Goal: Task Accomplishment & Management: Manage account settings

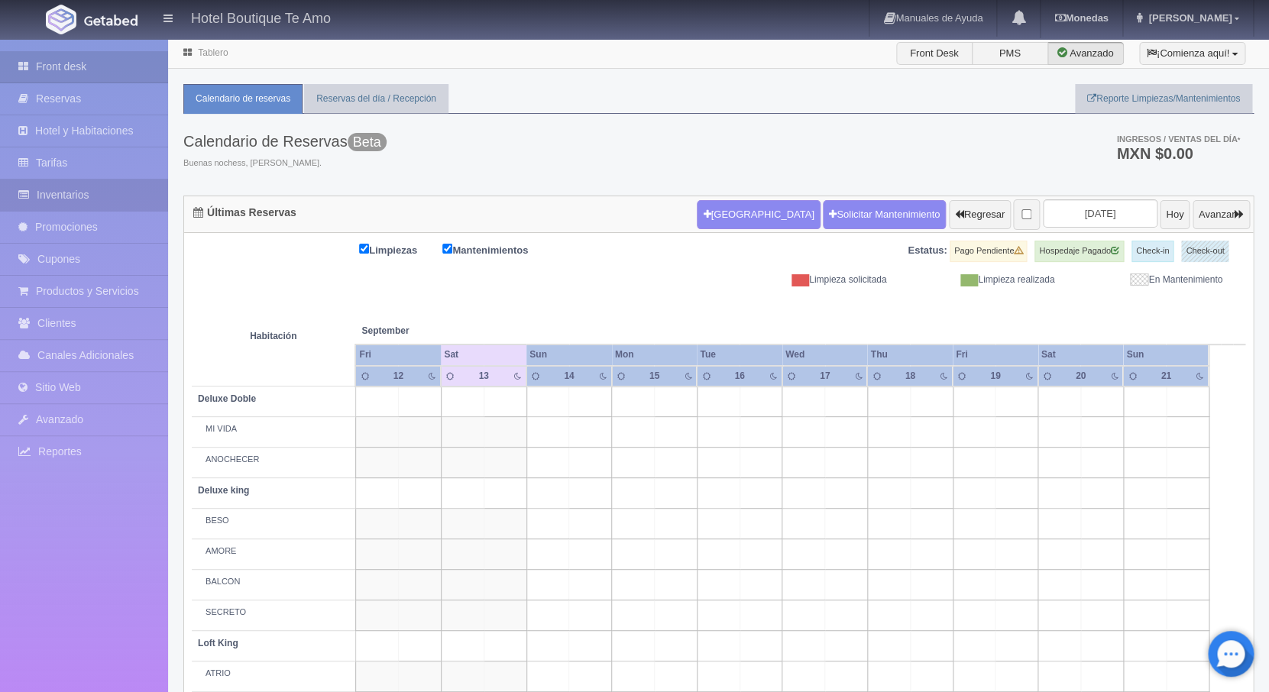
click at [62, 187] on link "Inventarios" at bounding box center [84, 194] width 168 height 31
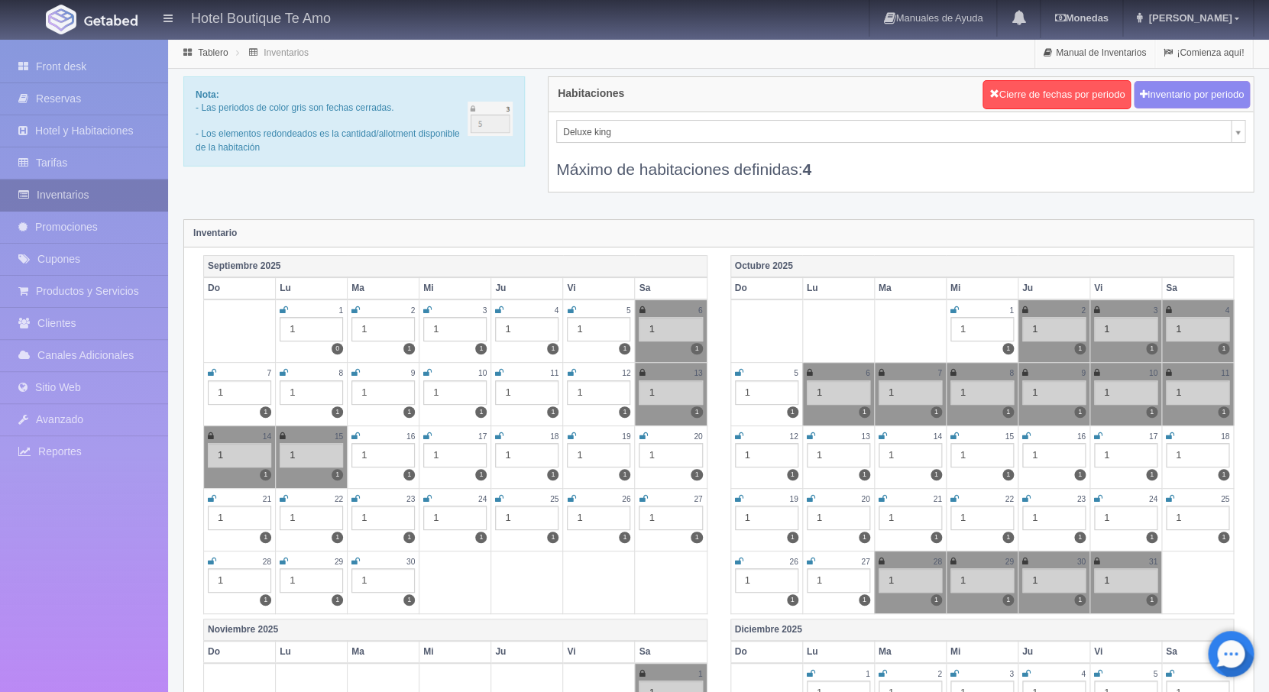
click at [85, 199] on link "Inventarios" at bounding box center [84, 194] width 168 height 31
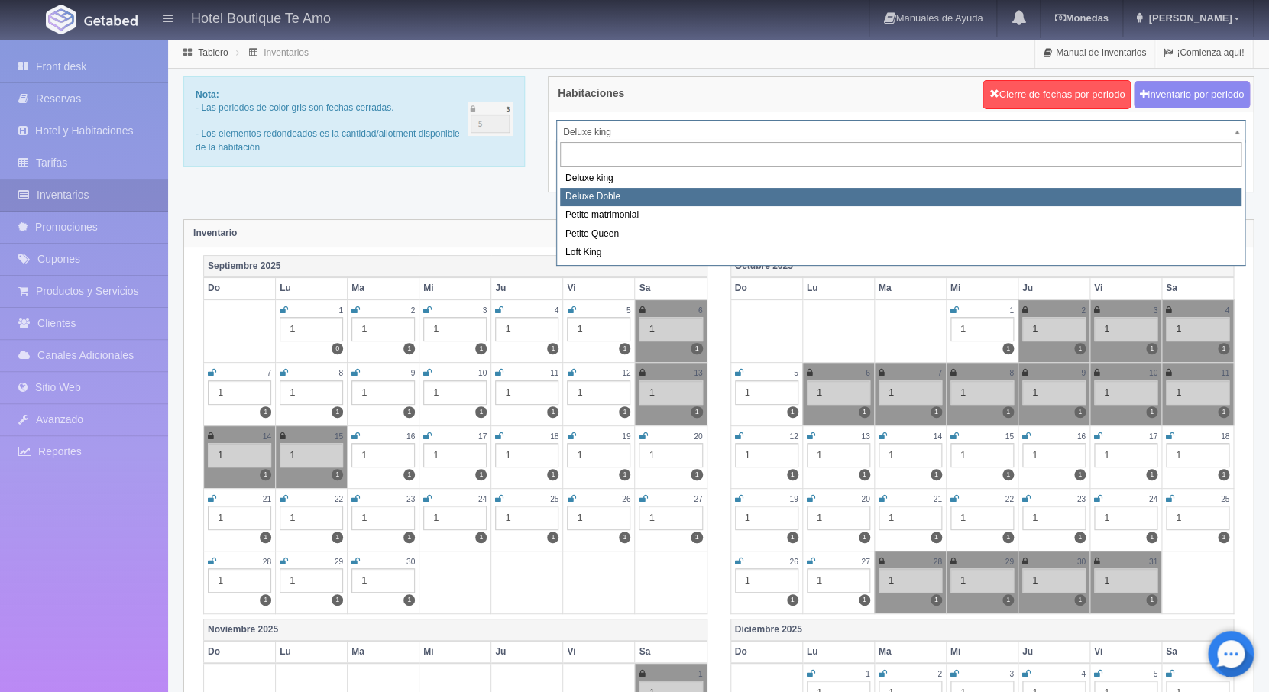
select select "2243"
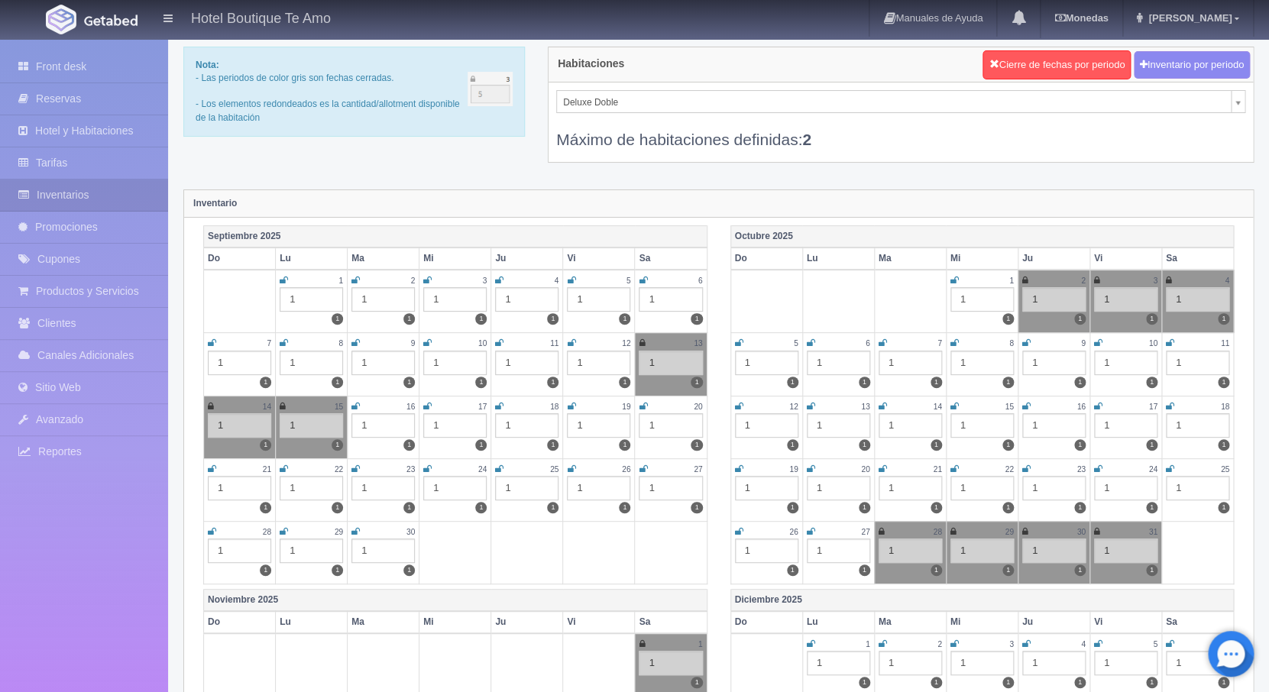
scroll to position [38, 0]
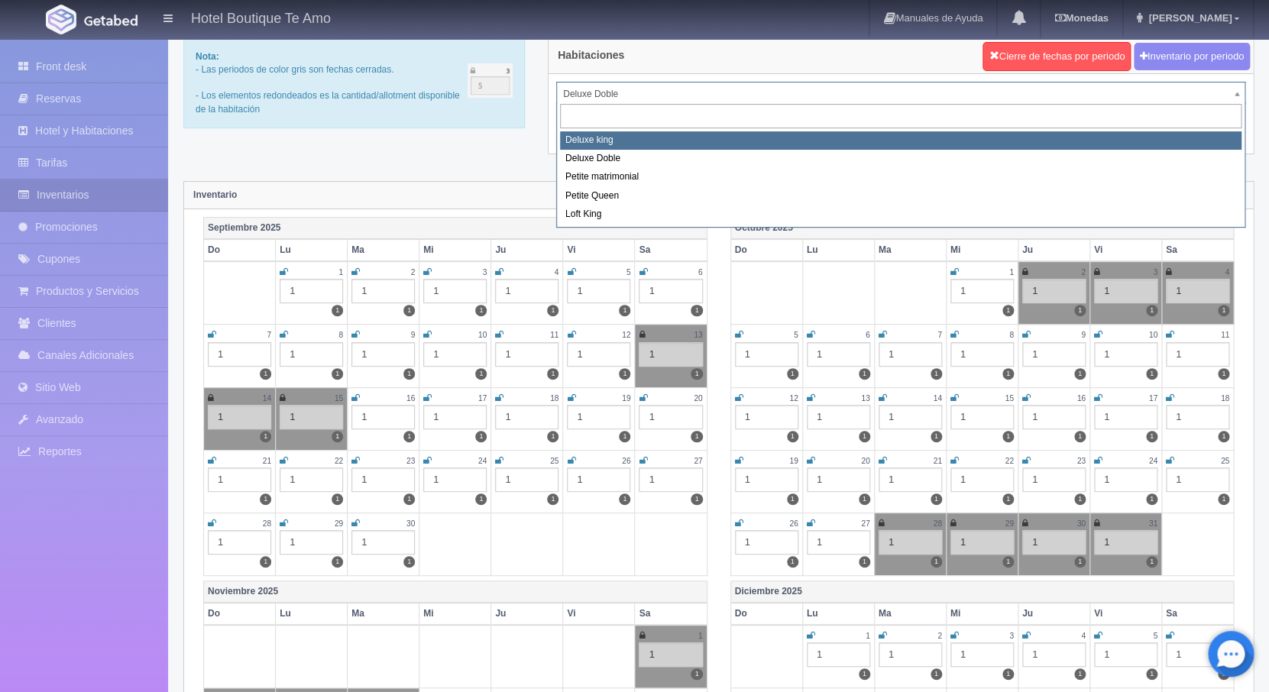
select select "2232"
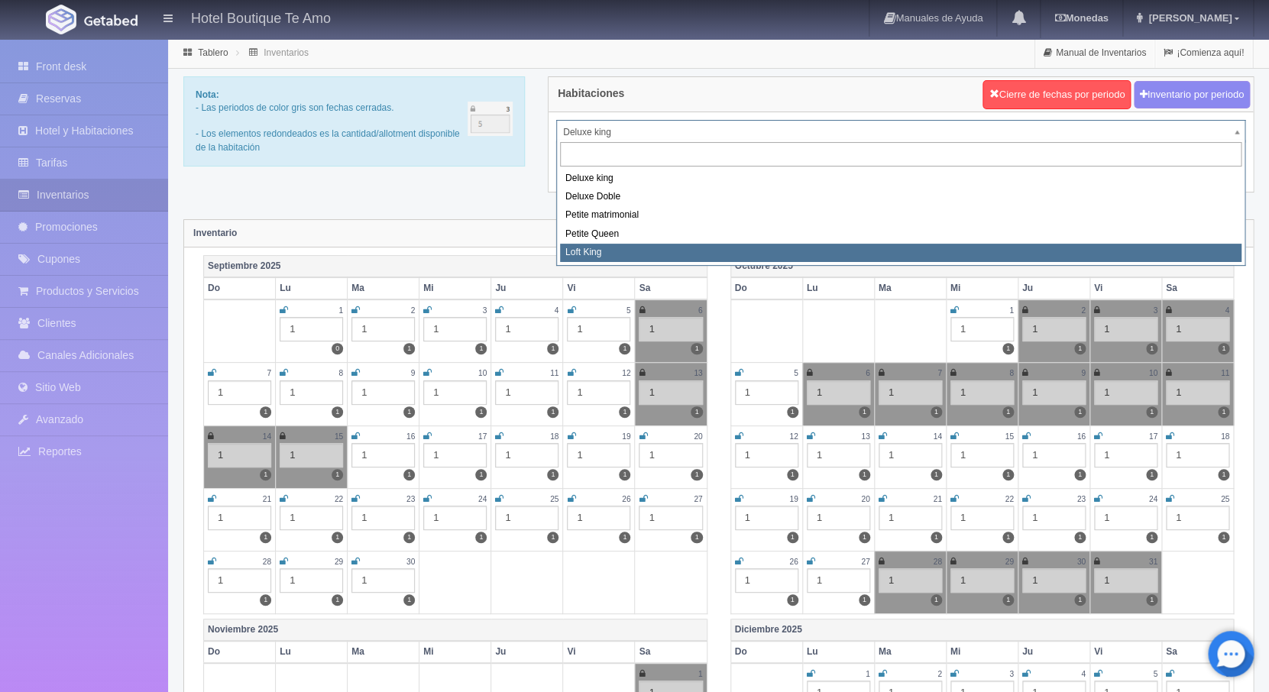
select select "2246"
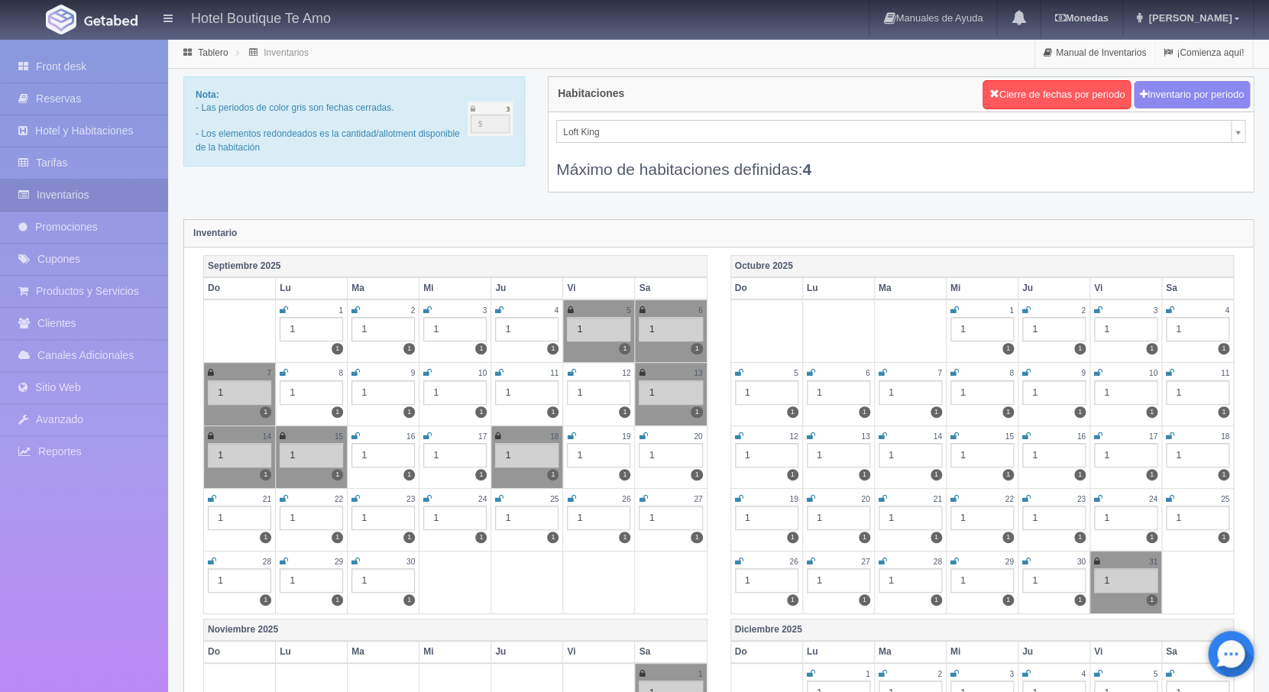
click at [955, 311] on icon at bounding box center [954, 309] width 8 height 9
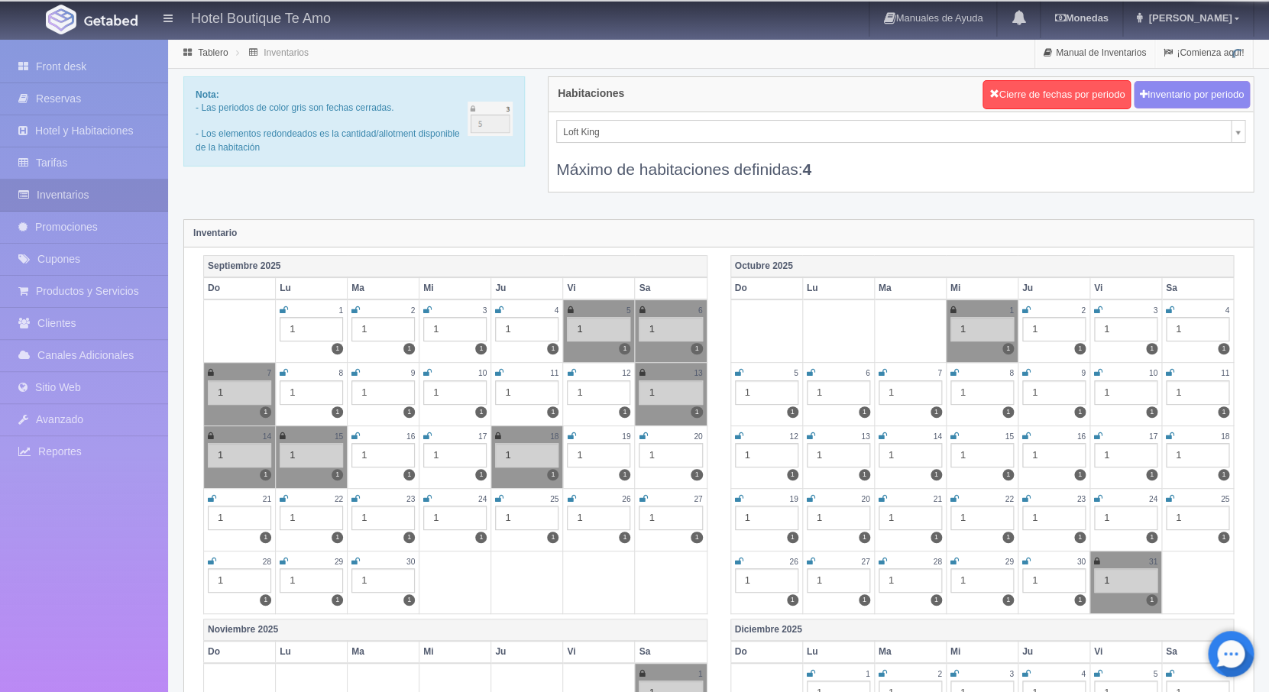
click at [1030, 309] on icon at bounding box center [1026, 309] width 8 height 9
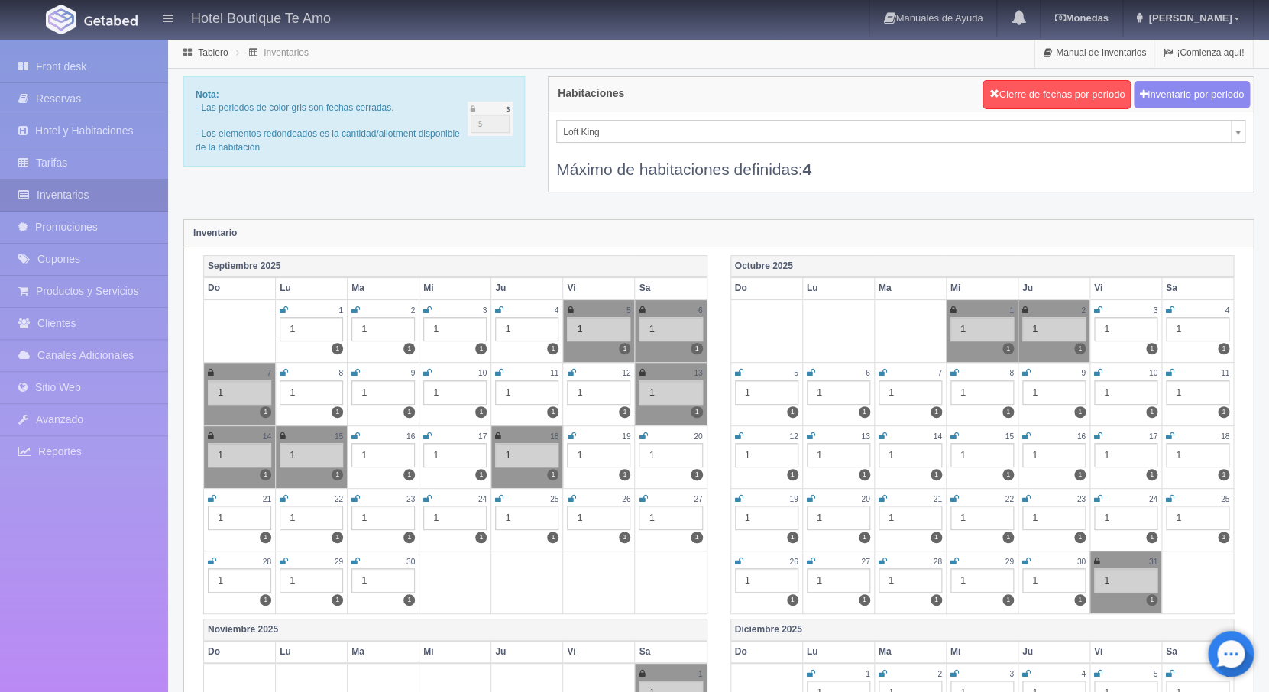
click at [1097, 310] on icon at bounding box center [1098, 309] width 8 height 9
click at [1167, 311] on icon at bounding box center [1169, 309] width 8 height 9
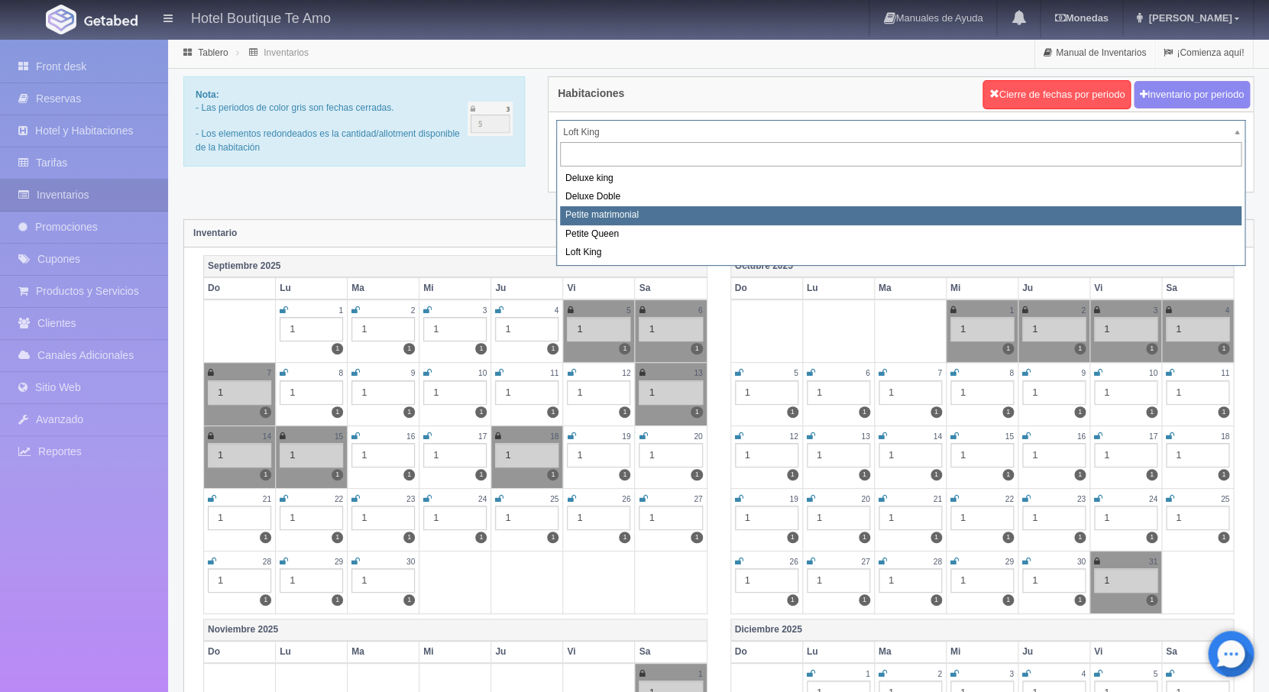
select select "2244"
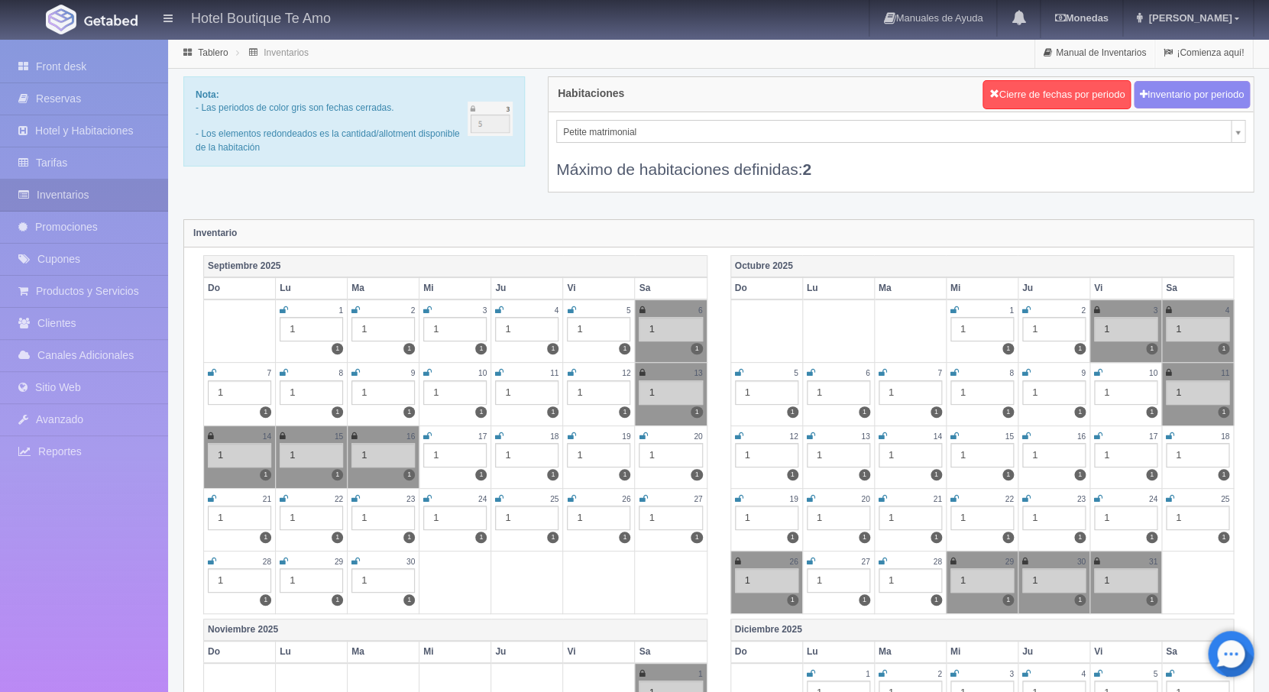
click at [881, 375] on icon at bounding box center [882, 372] width 8 height 9
click at [956, 375] on icon at bounding box center [954, 372] width 8 height 9
click at [654, 148] on div "Máximo de habitaciones definidas: 2" at bounding box center [900, 161] width 689 height 37
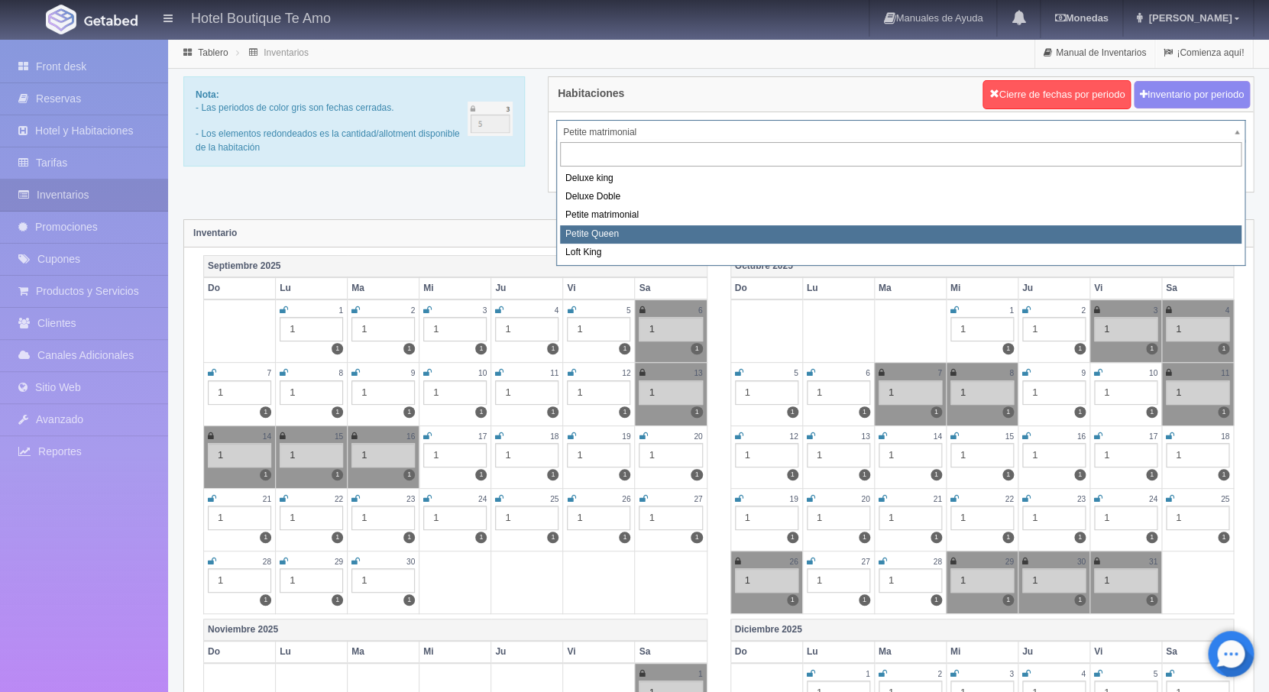
select select "2245"
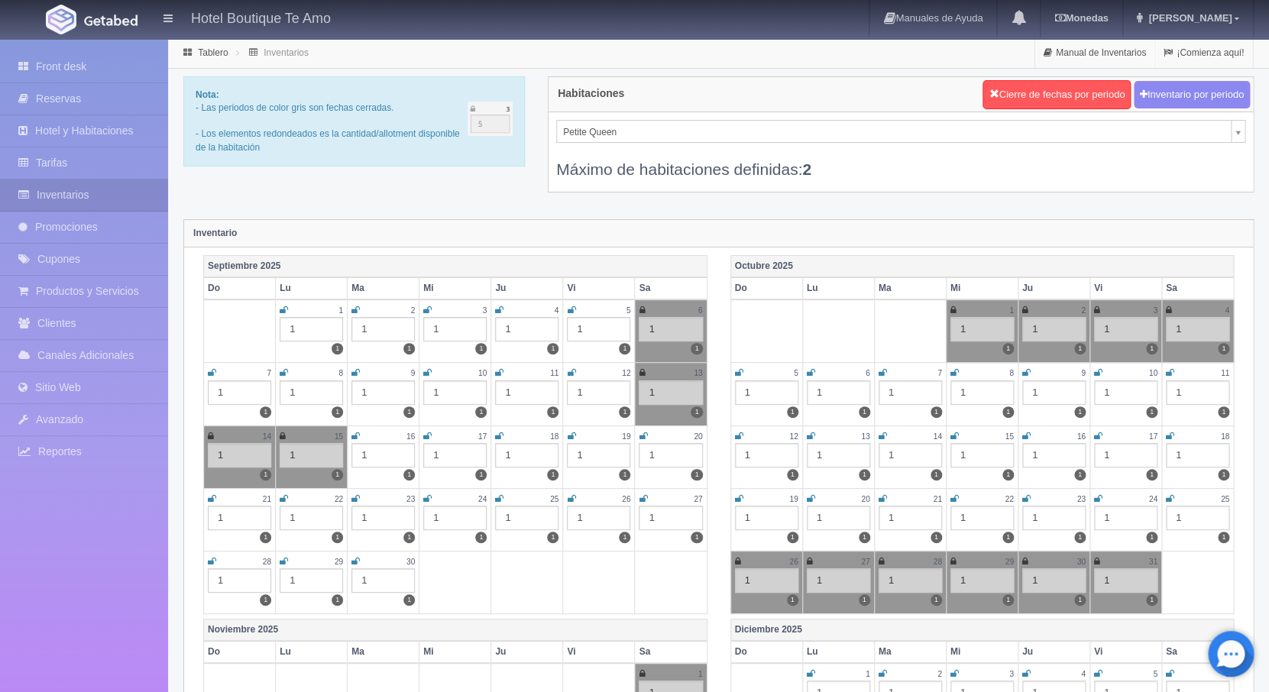
click at [352, 561] on icon at bounding box center [355, 561] width 8 height 9
click at [1169, 377] on icon at bounding box center [1169, 372] width 8 height 9
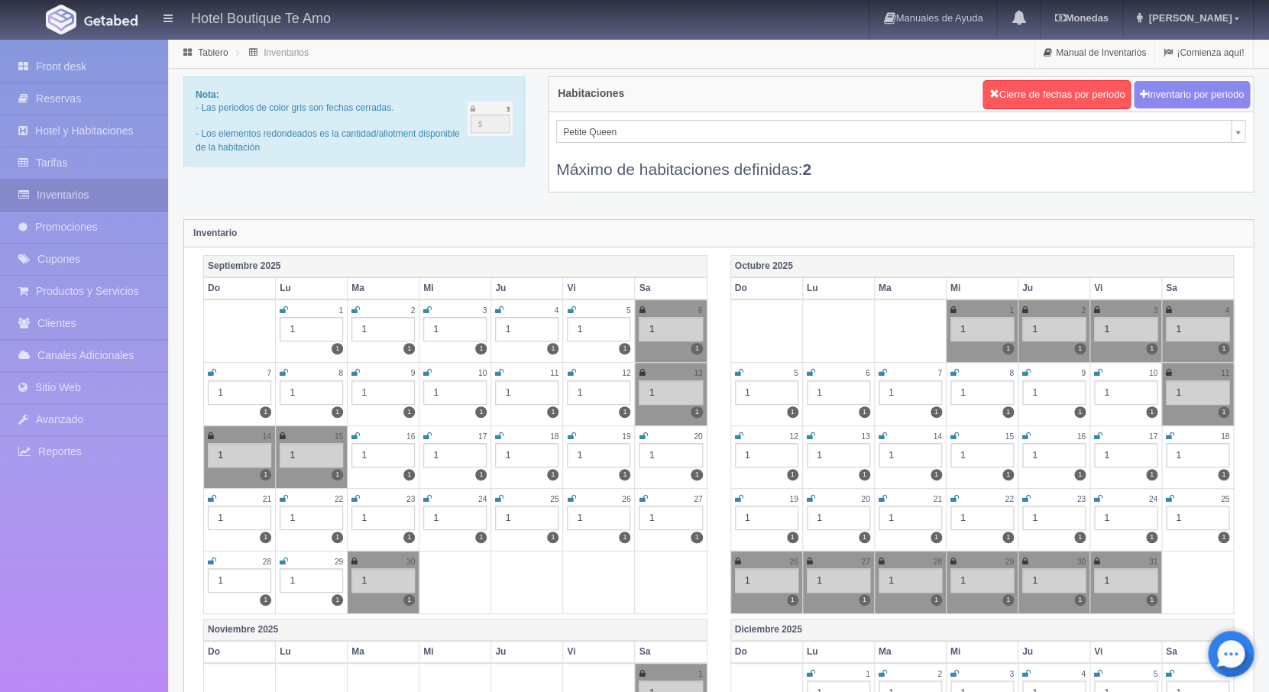
click at [737, 435] on icon at bounding box center [739, 436] width 8 height 9
